Goal: Find contact information: Find contact information

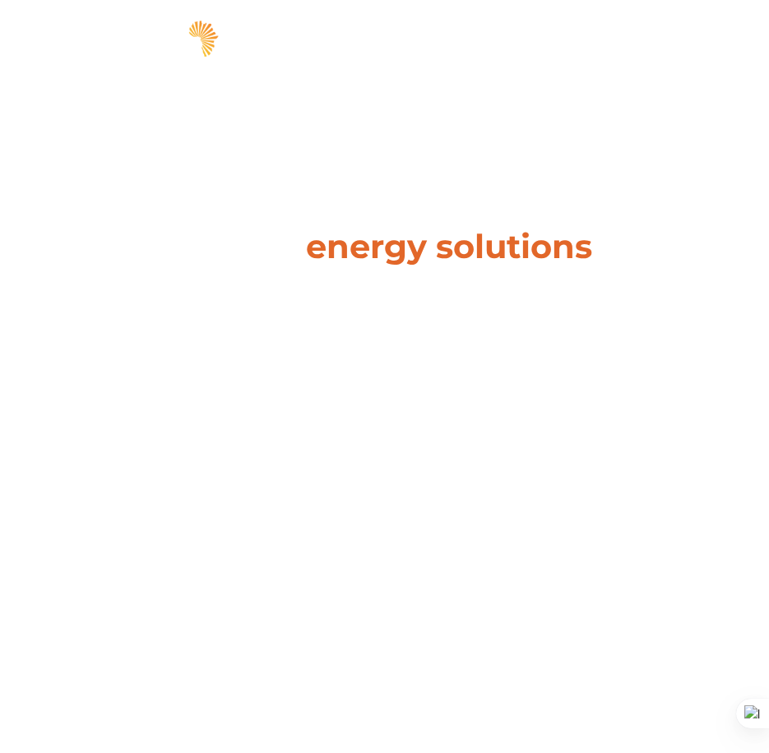
click at [673, 41] on span "hello" at bounding box center [682, 42] width 25 height 25
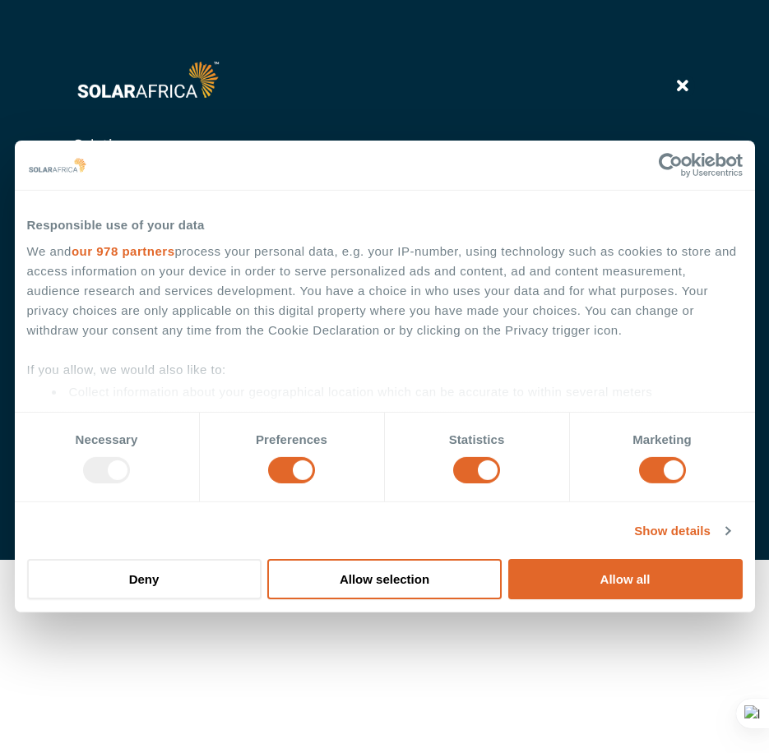
click at [679, 83] on icon at bounding box center [683, 86] width 12 height 16
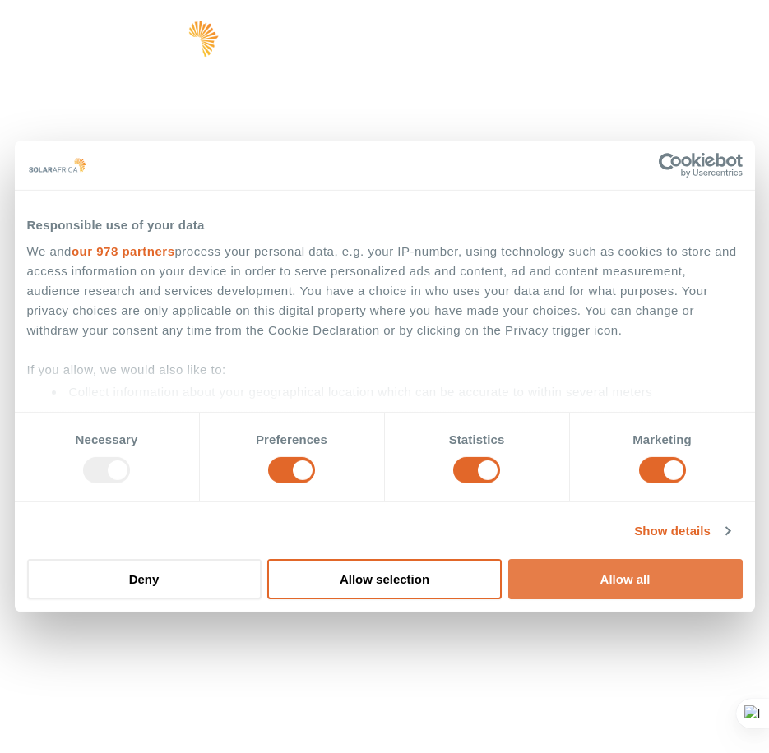
click at [595, 572] on button "Allow all" at bounding box center [625, 579] width 234 height 40
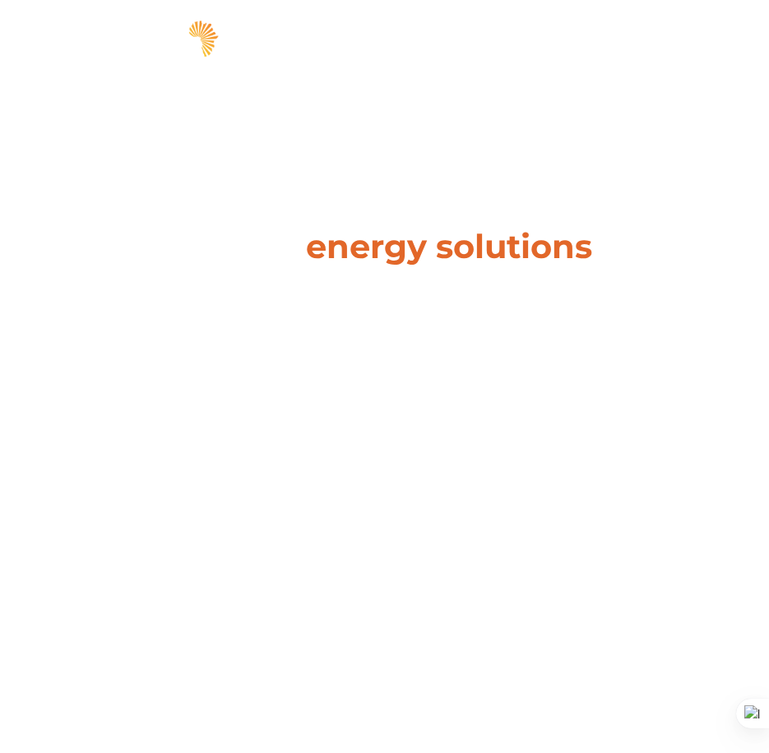
click at [678, 42] on span "hello" at bounding box center [682, 42] width 25 height 25
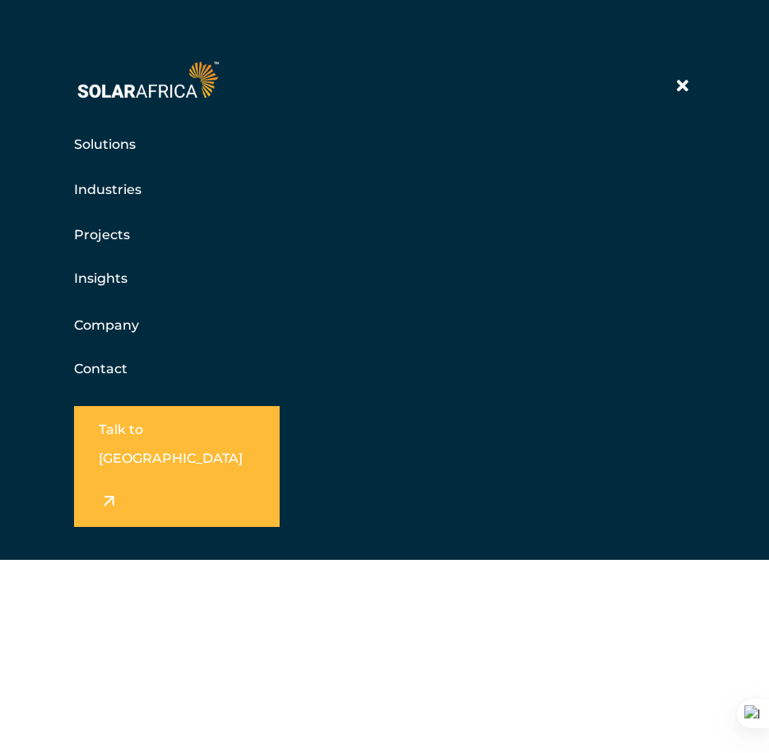
click at [91, 358] on h5 "Contact" at bounding box center [384, 369] width 621 height 33
click at [95, 321] on link "Company" at bounding box center [106, 325] width 65 height 21
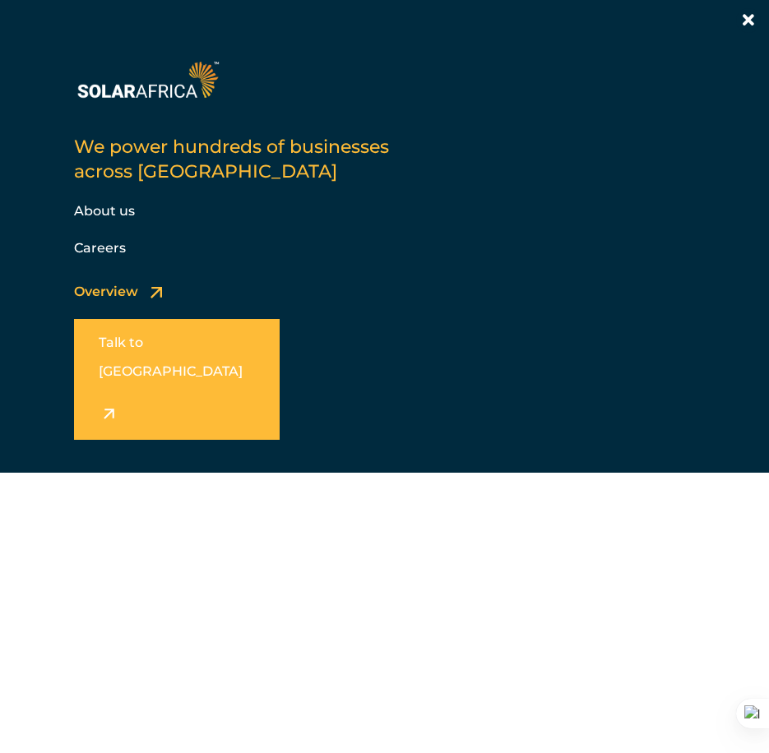
click at [747, 16] on icon at bounding box center [748, 20] width 12 height 16
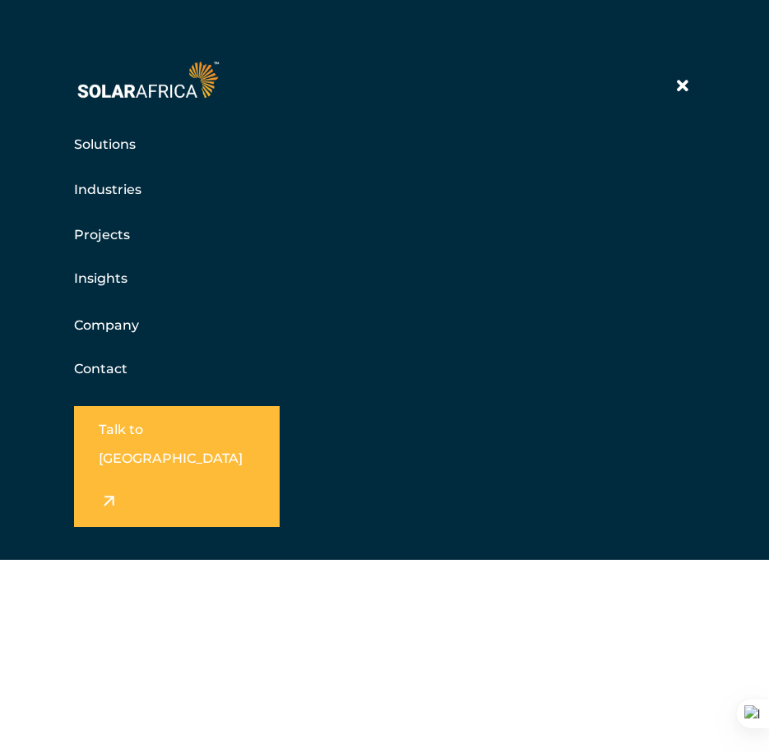
click at [92, 321] on link "Company" at bounding box center [106, 325] width 65 height 21
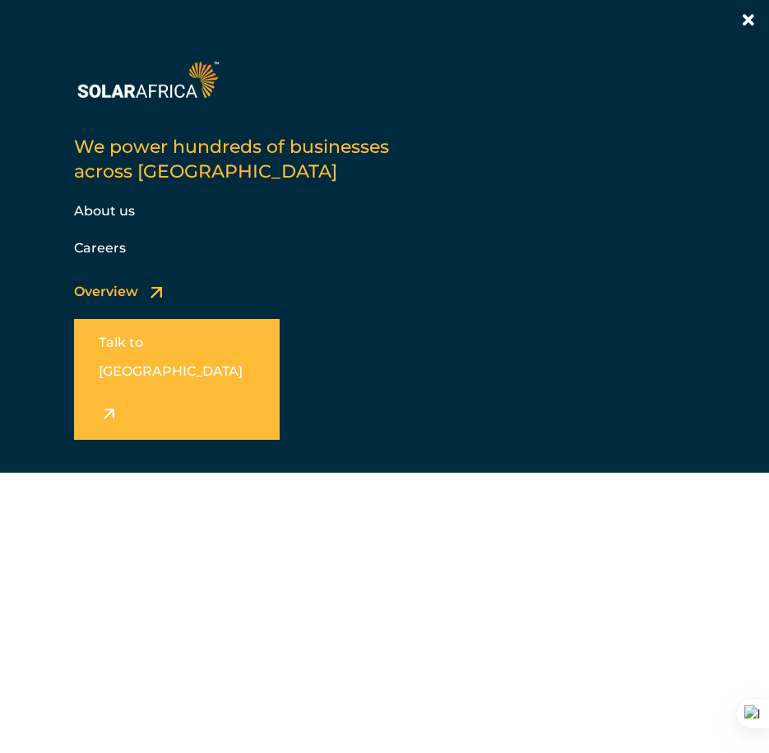
scroll to position [2878, 0]
click at [748, 16] on icon at bounding box center [748, 20] width 12 height 16
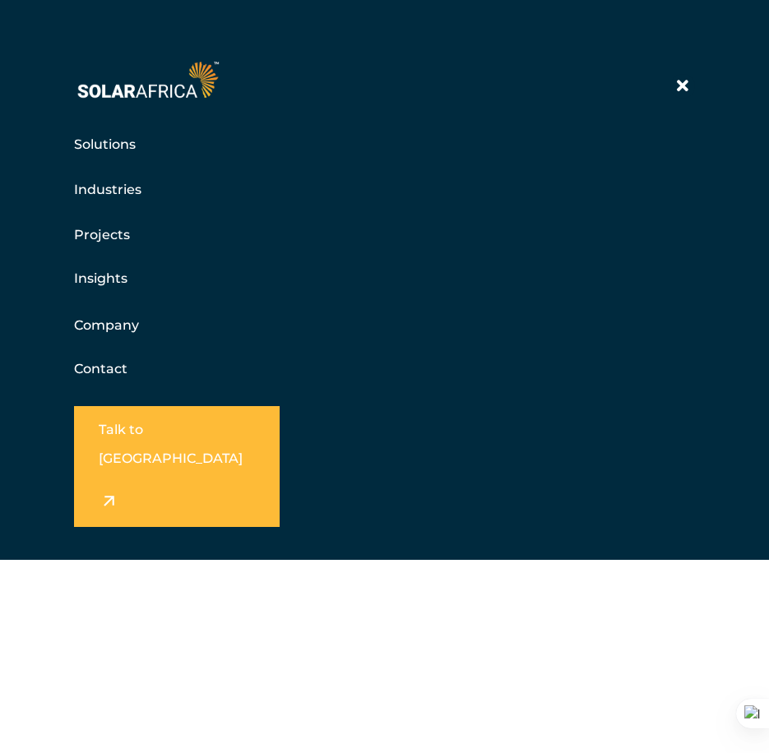
click at [683, 83] on icon at bounding box center [683, 86] width 12 height 16
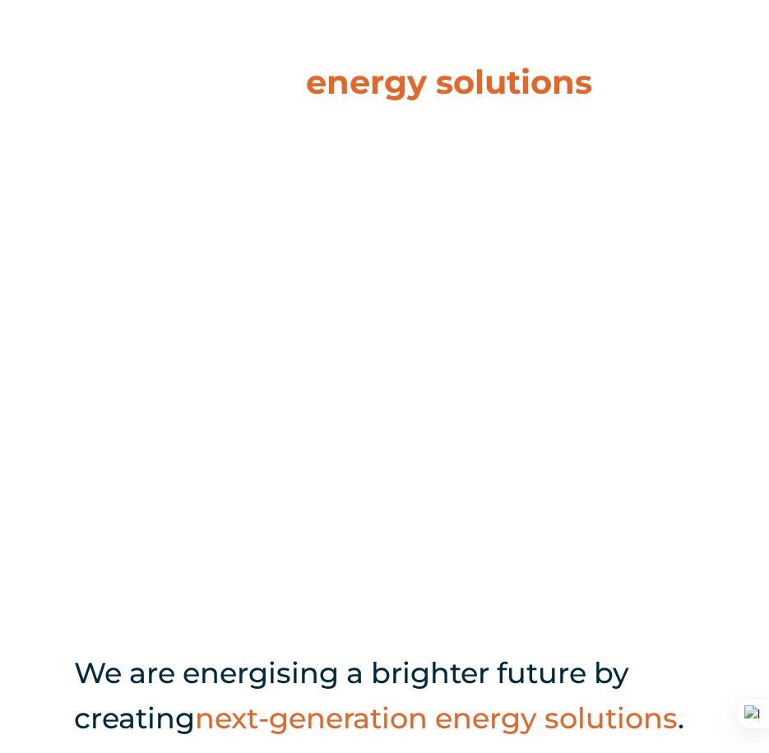
scroll to position [0, 0]
